Goal: Navigation & Orientation: Understand site structure

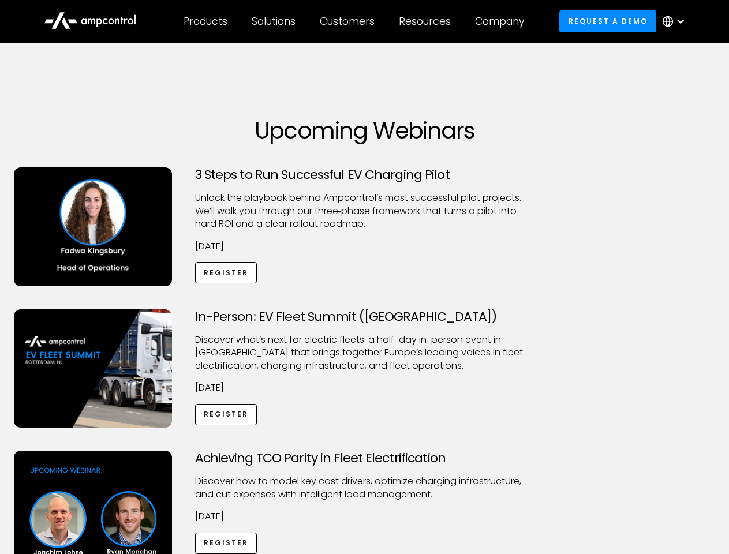
click at [355, 21] on div "Customers" at bounding box center [347, 21] width 55 height 13
click at [205, 21] on div "Products" at bounding box center [206, 21] width 44 height 13
click at [274, 21] on div "Solutions" at bounding box center [274, 21] width 44 height 13
click at [349, 21] on div "Customers" at bounding box center [347, 21] width 55 height 13
click at [427, 21] on div "Resources" at bounding box center [425, 21] width 52 height 13
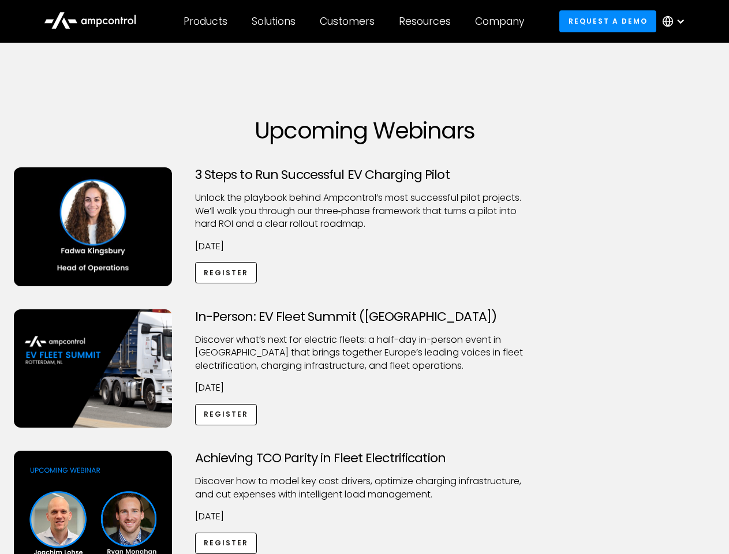
click at [503, 21] on div "Company" at bounding box center [499, 21] width 49 height 13
click at [677, 21] on div at bounding box center [680, 21] width 9 height 9
